Goal: Task Accomplishment & Management: Use online tool/utility

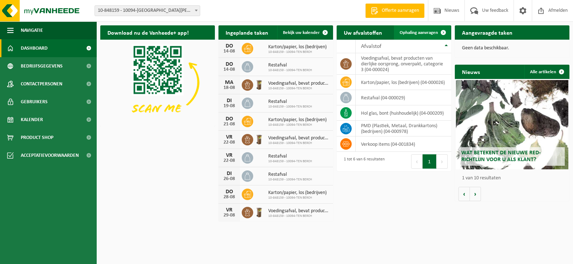
click at [405, 31] on span "Ophaling aanvragen" at bounding box center [418, 32] width 38 height 5
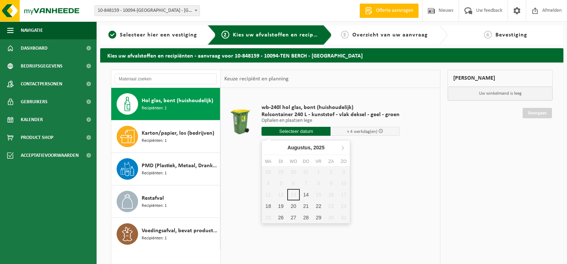
click at [298, 131] on input "text" at bounding box center [296, 131] width 69 height 9
click at [281, 207] on div "19" at bounding box center [280, 206] width 13 height 11
type input "Van 2025-08-19"
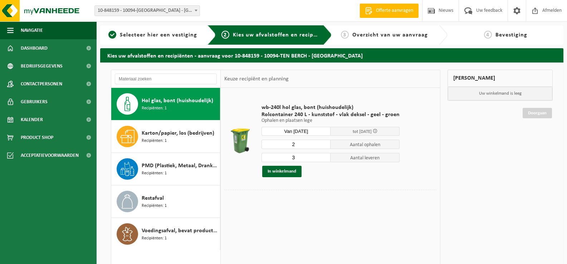
click at [325, 145] on input "2" at bounding box center [296, 144] width 69 height 9
click at [325, 145] on input "1" at bounding box center [296, 144] width 69 height 9
type input "2"
click at [322, 144] on input "2" at bounding box center [296, 144] width 69 height 9
click at [323, 161] on input "3" at bounding box center [296, 157] width 69 height 9
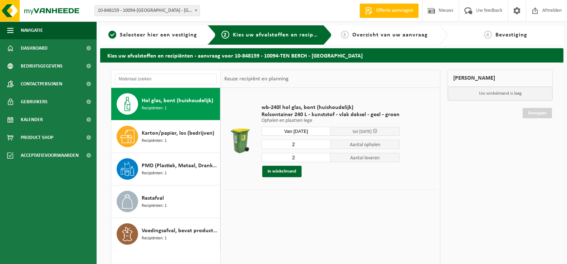
type input "2"
click at [323, 159] on input "2" at bounding box center [296, 157] width 69 height 9
click at [302, 132] on input "Van 2025-08-19" at bounding box center [296, 131] width 69 height 9
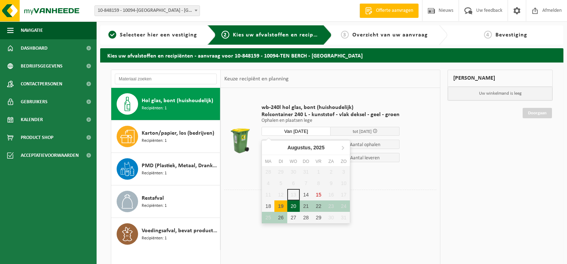
click at [298, 206] on div "20" at bounding box center [293, 206] width 13 height 11
type input "Van 2025-08-20"
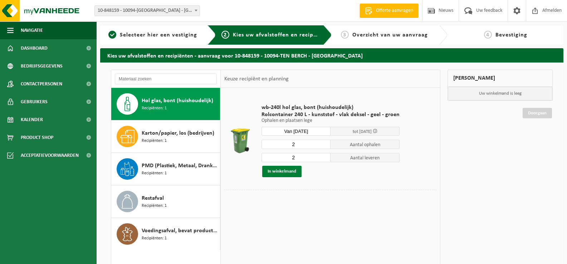
click at [287, 170] on button "In winkelmand" at bounding box center [281, 171] width 39 height 11
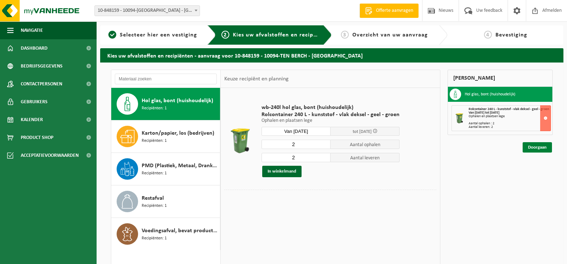
click at [531, 149] on link "Doorgaan" at bounding box center [537, 147] width 29 height 10
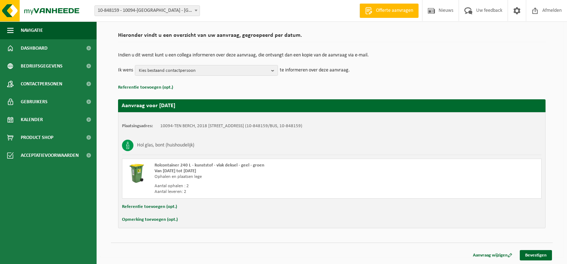
scroll to position [48, 0]
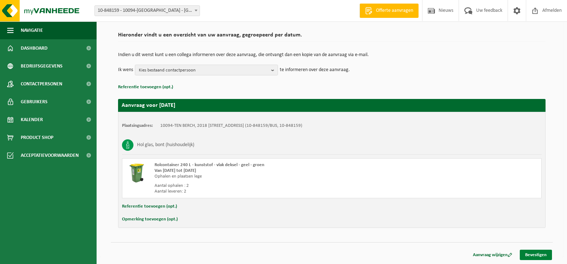
click at [535, 252] on link "Bevestigen" at bounding box center [536, 255] width 32 height 10
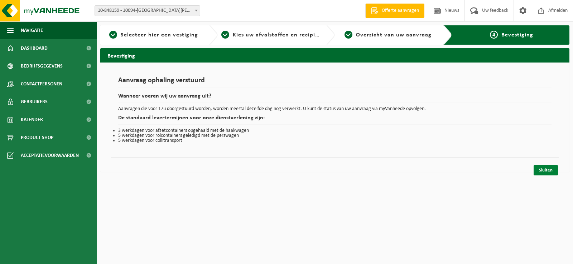
click at [546, 171] on link "Sluiten" at bounding box center [545, 170] width 24 height 10
